Goal: Find specific page/section: Find specific page/section

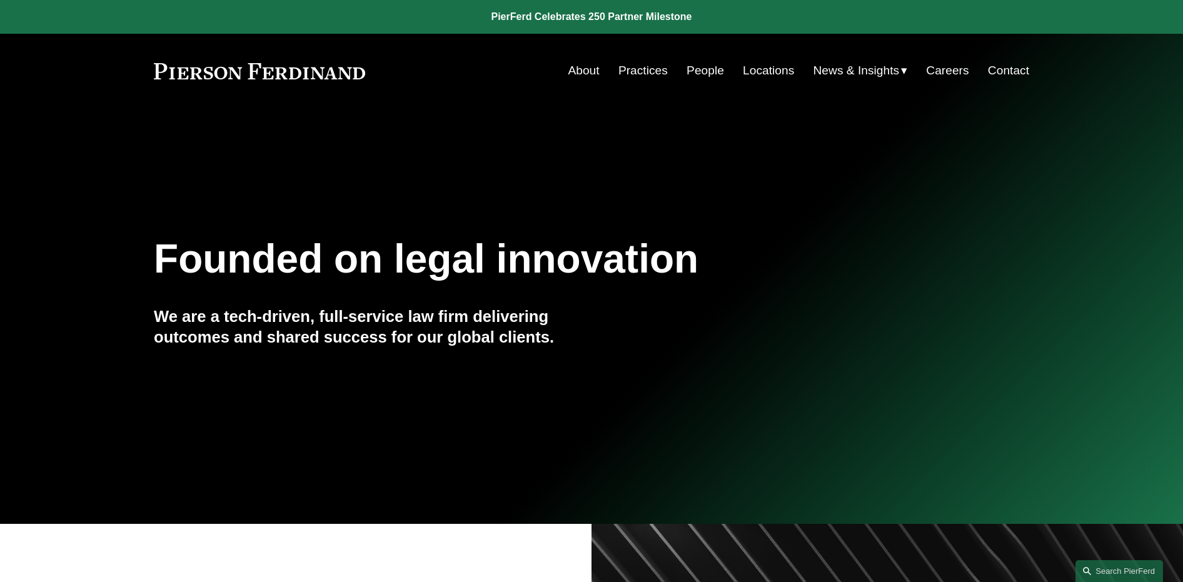
click at [702, 70] on link "People" at bounding box center [706, 71] width 38 height 24
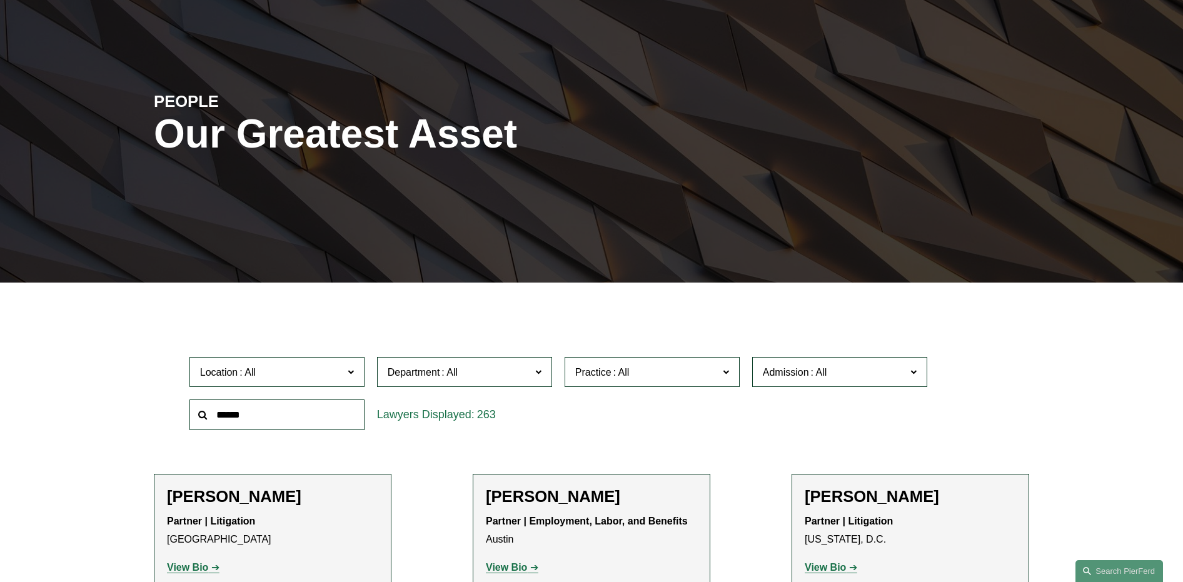
scroll to position [188, 0]
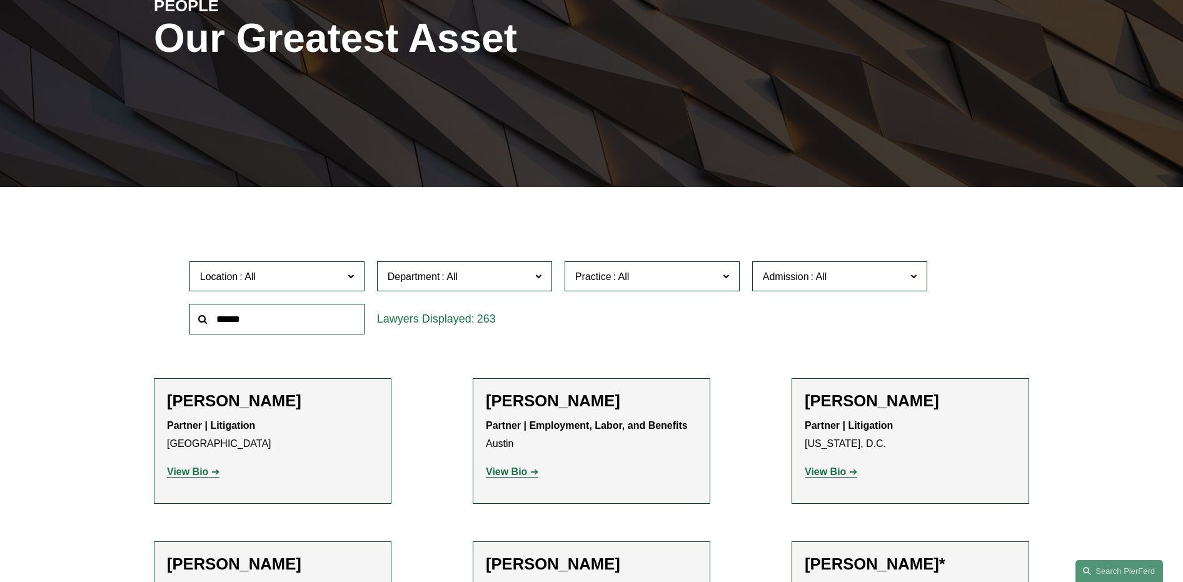
click at [307, 278] on span "Location" at bounding box center [271, 276] width 143 height 17
click at [0, 0] on link "Bellevue" at bounding box center [0, 0] width 0 height 0
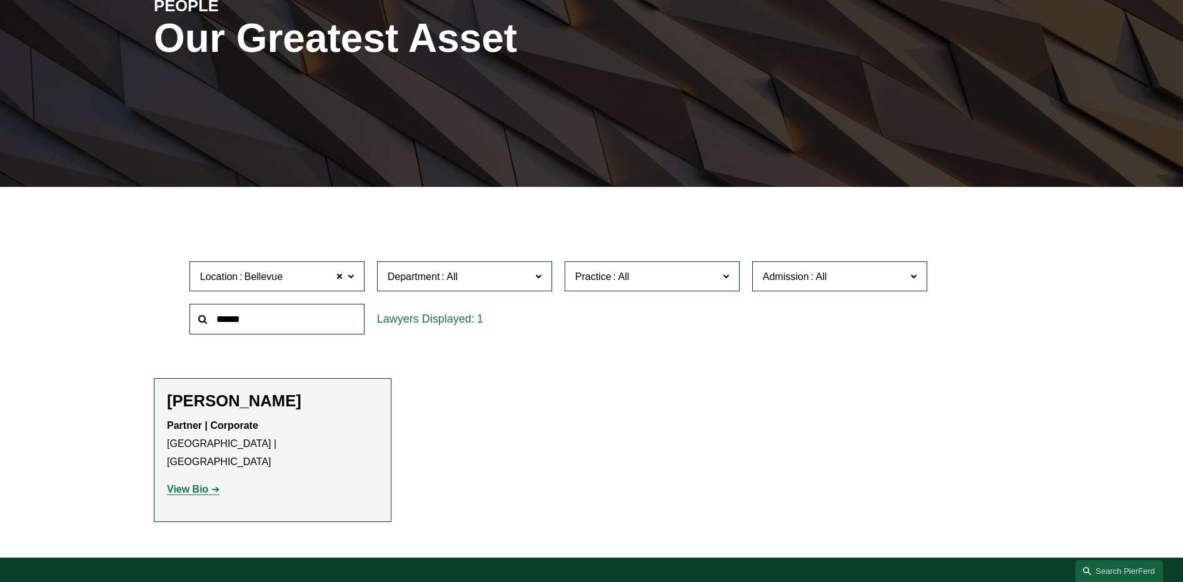
click at [200, 481] on p "View Bio" at bounding box center [272, 490] width 211 height 18
click at [176, 481] on p "View Bio" at bounding box center [272, 490] width 211 height 18
click at [178, 484] on strong "View Bio" at bounding box center [187, 489] width 41 height 11
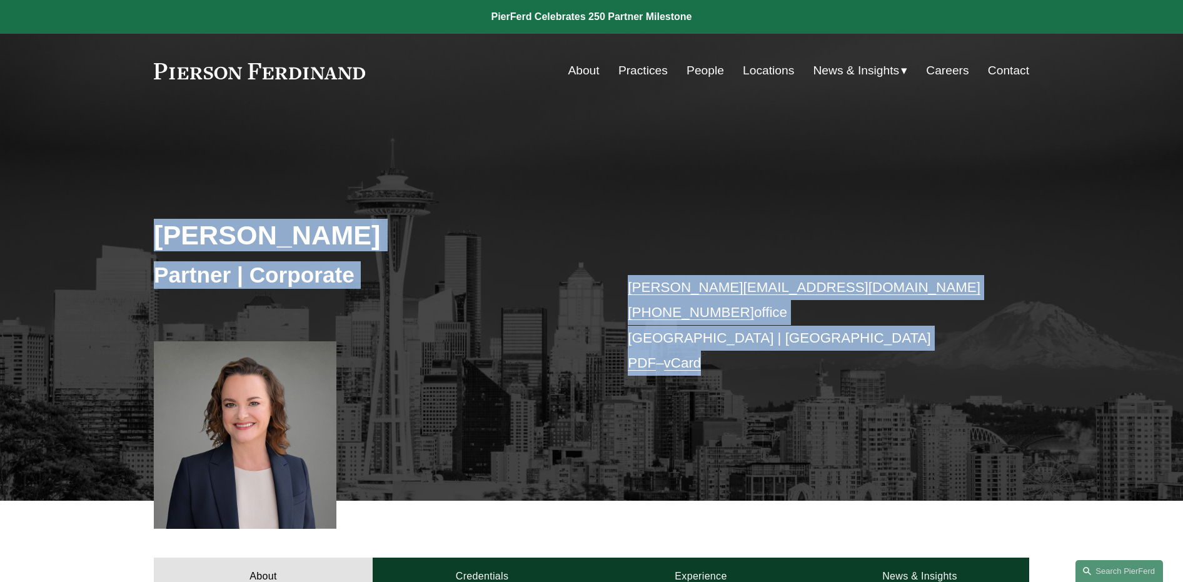
drag, startPoint x: 146, startPoint y: 208, endPoint x: 162, endPoint y: 333, distance: 126.1
click at [162, 331] on div "Kristina M. Ash Partner | Corporate kristina.ash@pierferd.com +1.425.216.9630 o…" at bounding box center [591, 323] width 1183 height 358
click at [162, 333] on div at bounding box center [245, 407] width 183 height 188
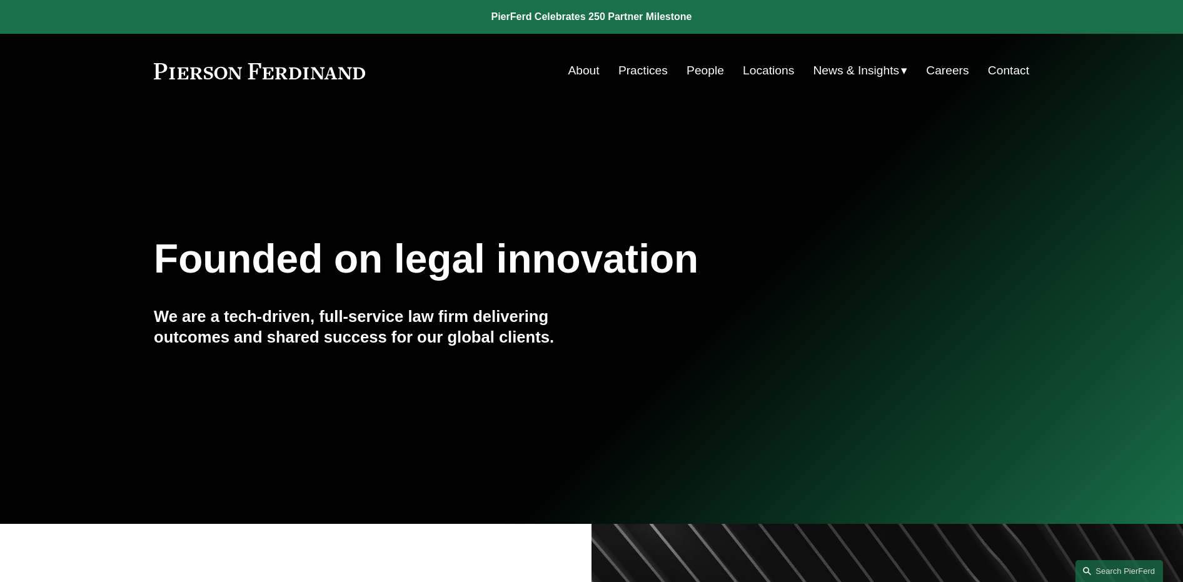
click at [632, 69] on link "Practices" at bounding box center [642, 71] width 49 height 24
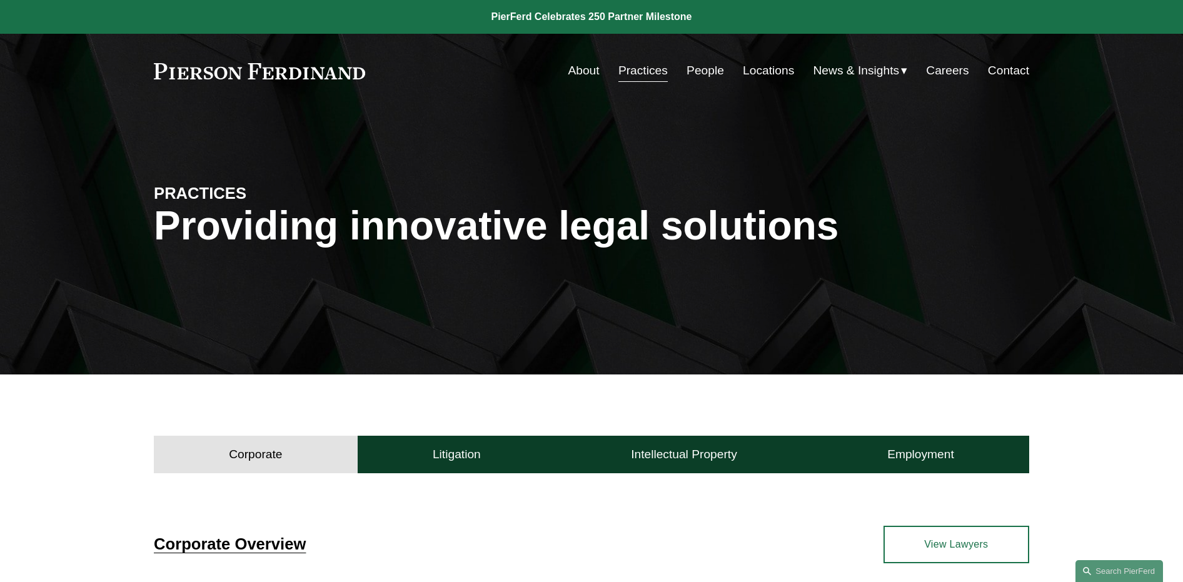
click at [701, 69] on link "People" at bounding box center [706, 71] width 38 height 24
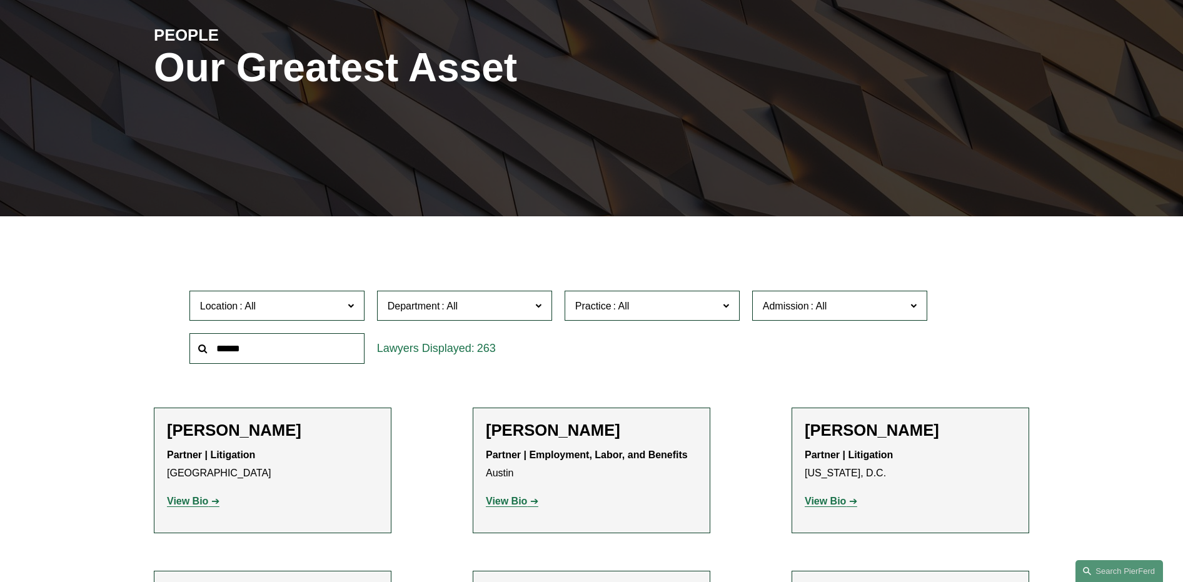
scroll to position [188, 0]
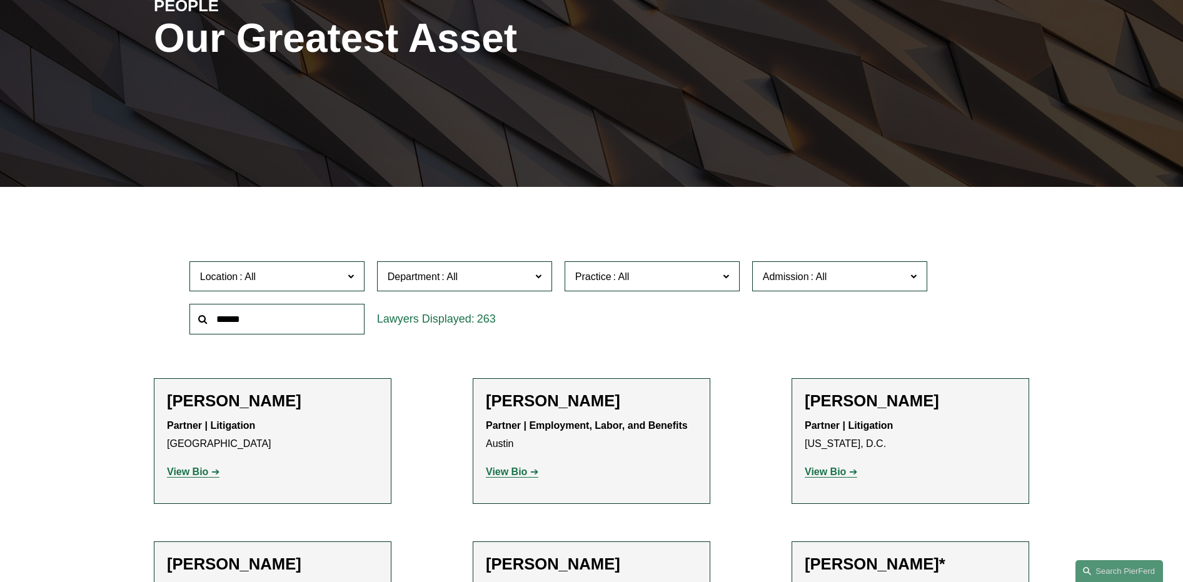
click at [618, 272] on span at bounding box center [622, 276] width 20 height 11
